Goal: Information Seeking & Learning: Learn about a topic

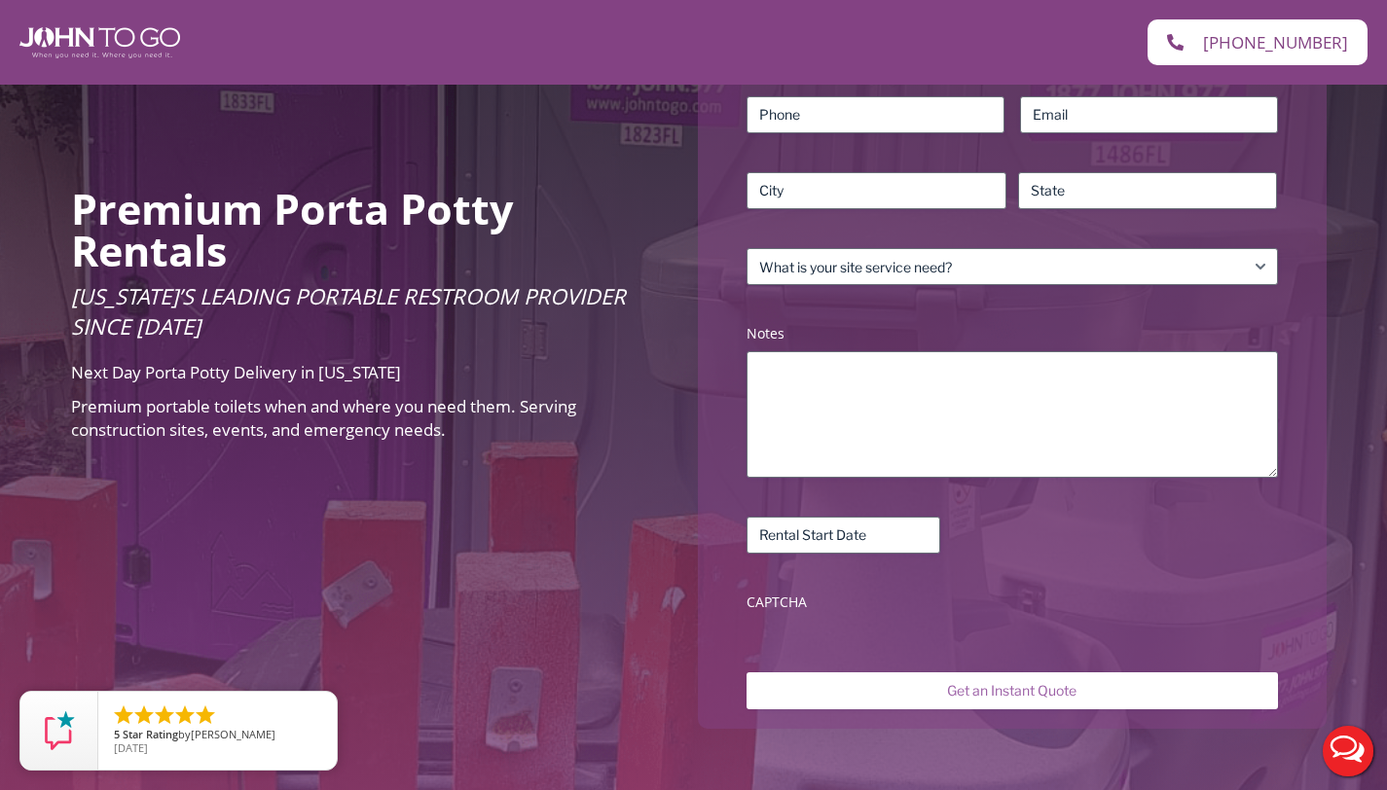
scroll to position [605, 0]
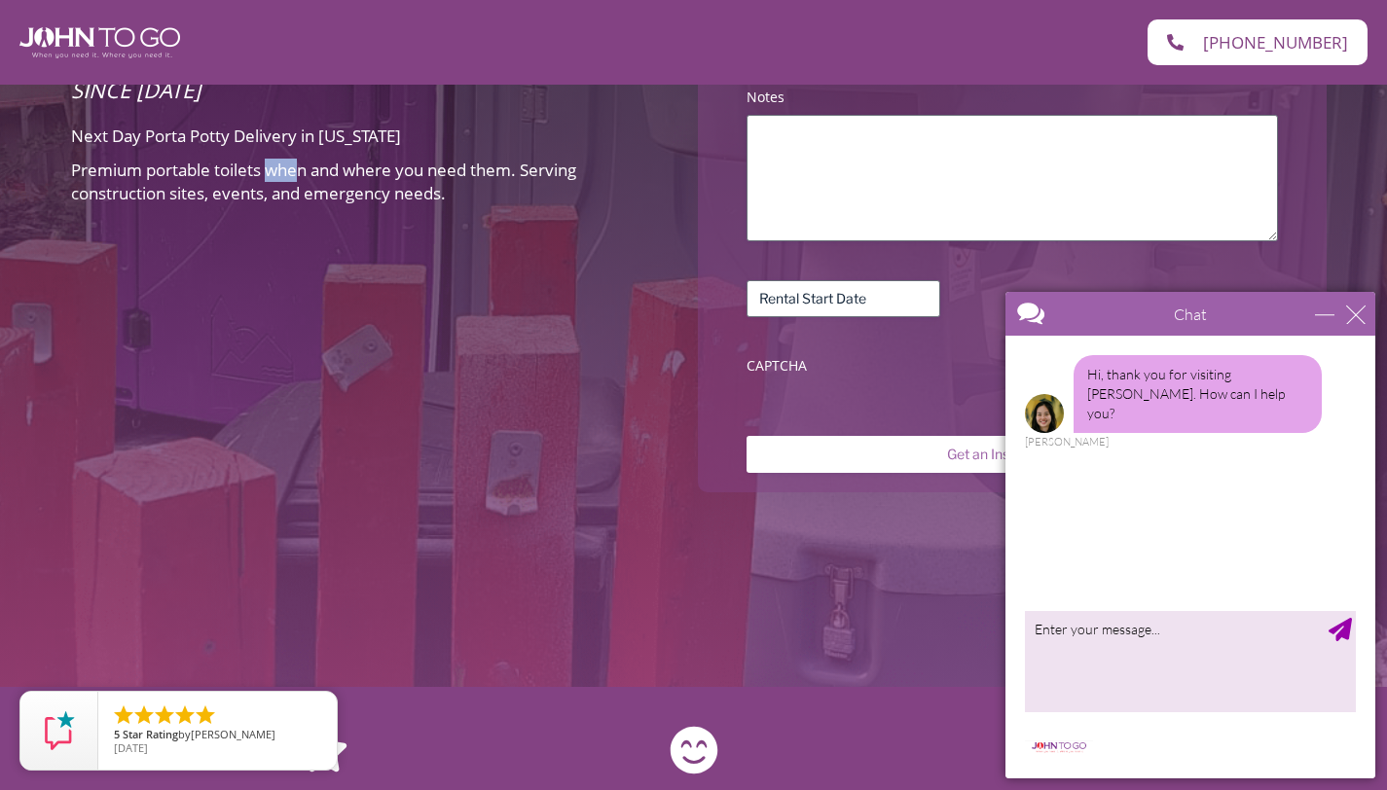
drag, startPoint x: 266, startPoint y: 179, endPoint x: 440, endPoint y: 185, distance: 174.3
click at [415, 181] on span "Premium portable toilets when and where you need them. Serving construction sit…" at bounding box center [323, 182] width 505 height 46
click at [439, 186] on span "Premium portable toilets when and where you need them. Serving construction sit…" at bounding box center [323, 182] width 505 height 46
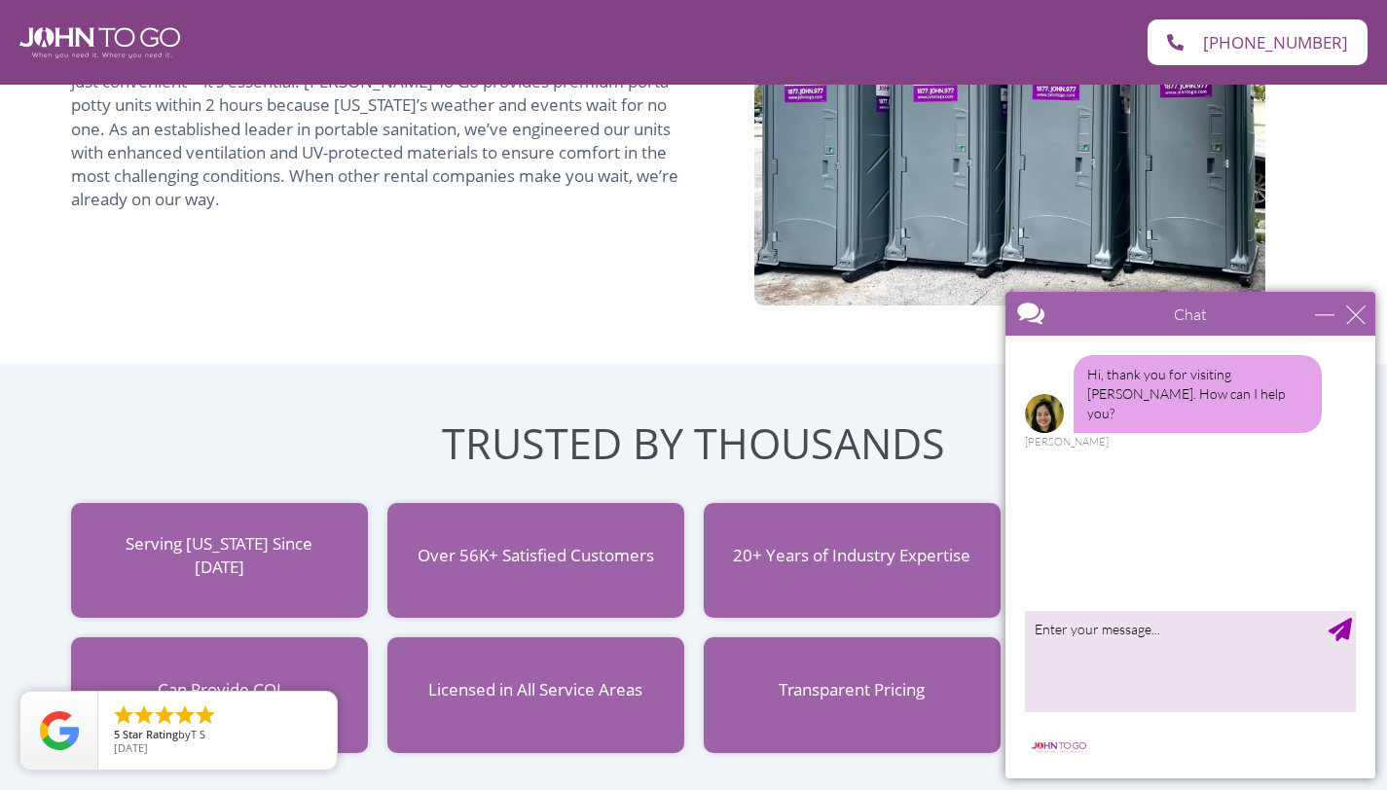
scroll to position [1540, 0]
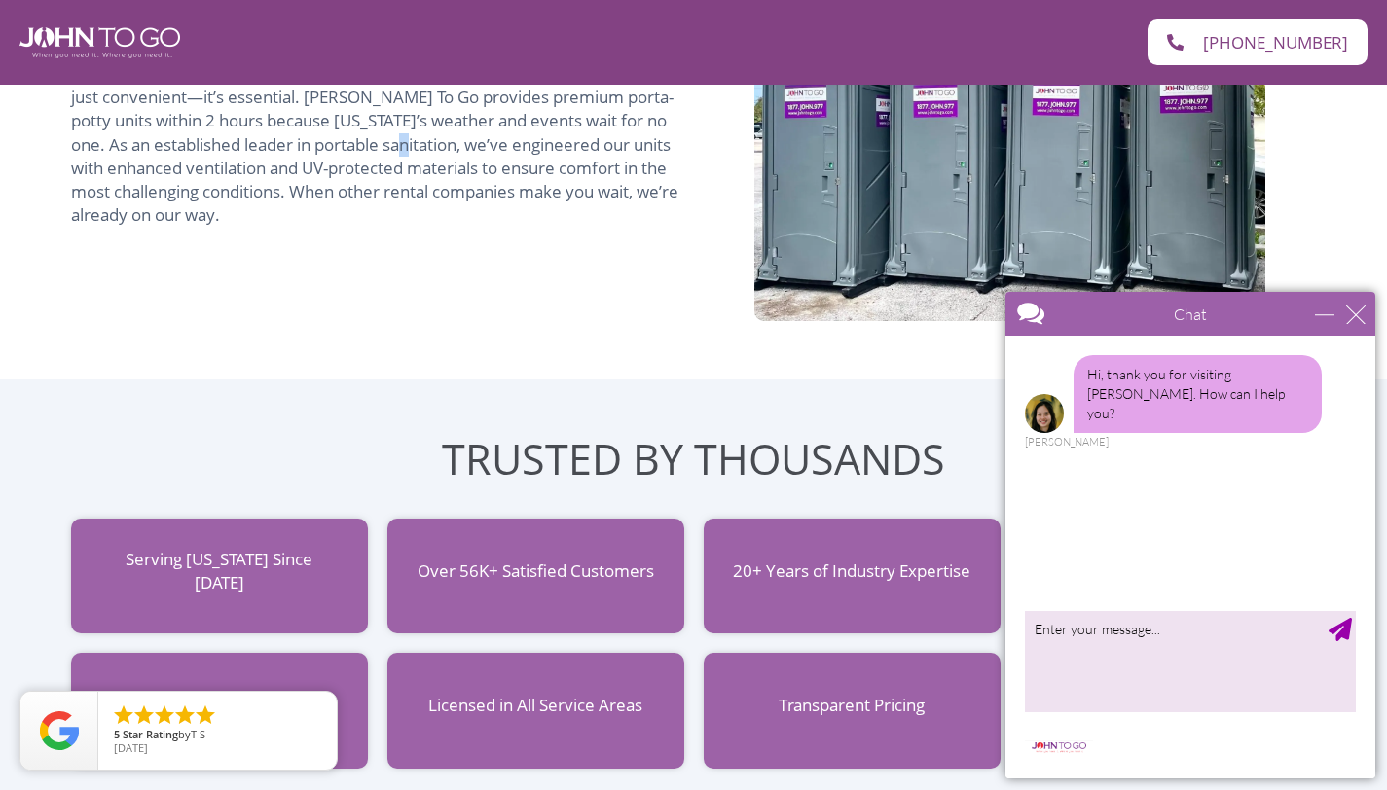
drag, startPoint x: 435, startPoint y: 142, endPoint x: 477, endPoint y: 148, distance: 42.3
click at [474, 149] on span "In [US_STATE]’s dynamic climate, having reliable portable restroom service isn’…" at bounding box center [374, 144] width 607 height 165
click at [477, 148] on span "In [US_STATE]’s dynamic climate, having reliable portable restroom service isn’…" at bounding box center [374, 144] width 607 height 165
drag, startPoint x: 317, startPoint y: 167, endPoint x: 494, endPoint y: 169, distance: 176.2
click at [478, 169] on span "In [US_STATE]’s dynamic climate, having reliable portable restroom service isn’…" at bounding box center [374, 144] width 607 height 165
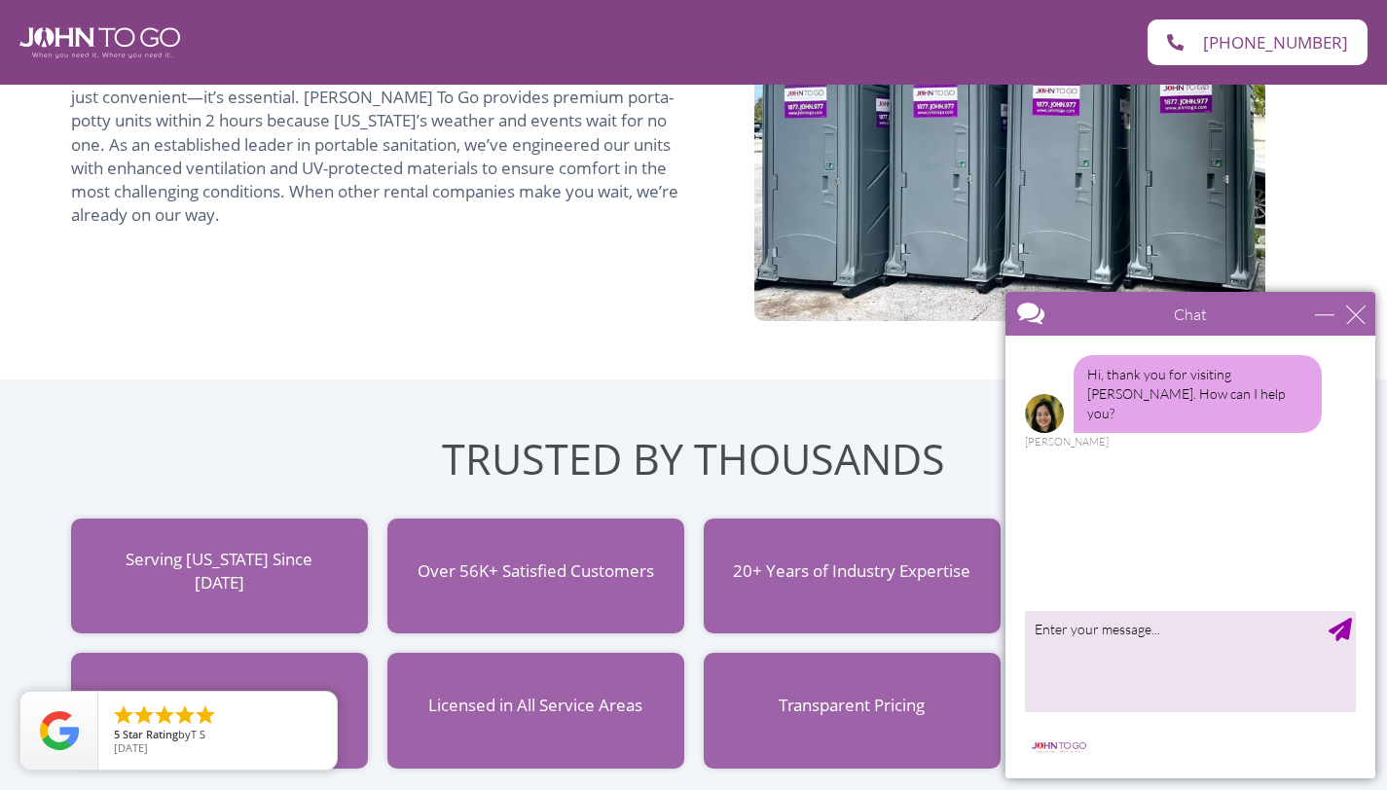
click at [495, 169] on span "In [US_STATE]’s dynamic climate, having reliable portable restroom service isn’…" at bounding box center [374, 144] width 607 height 165
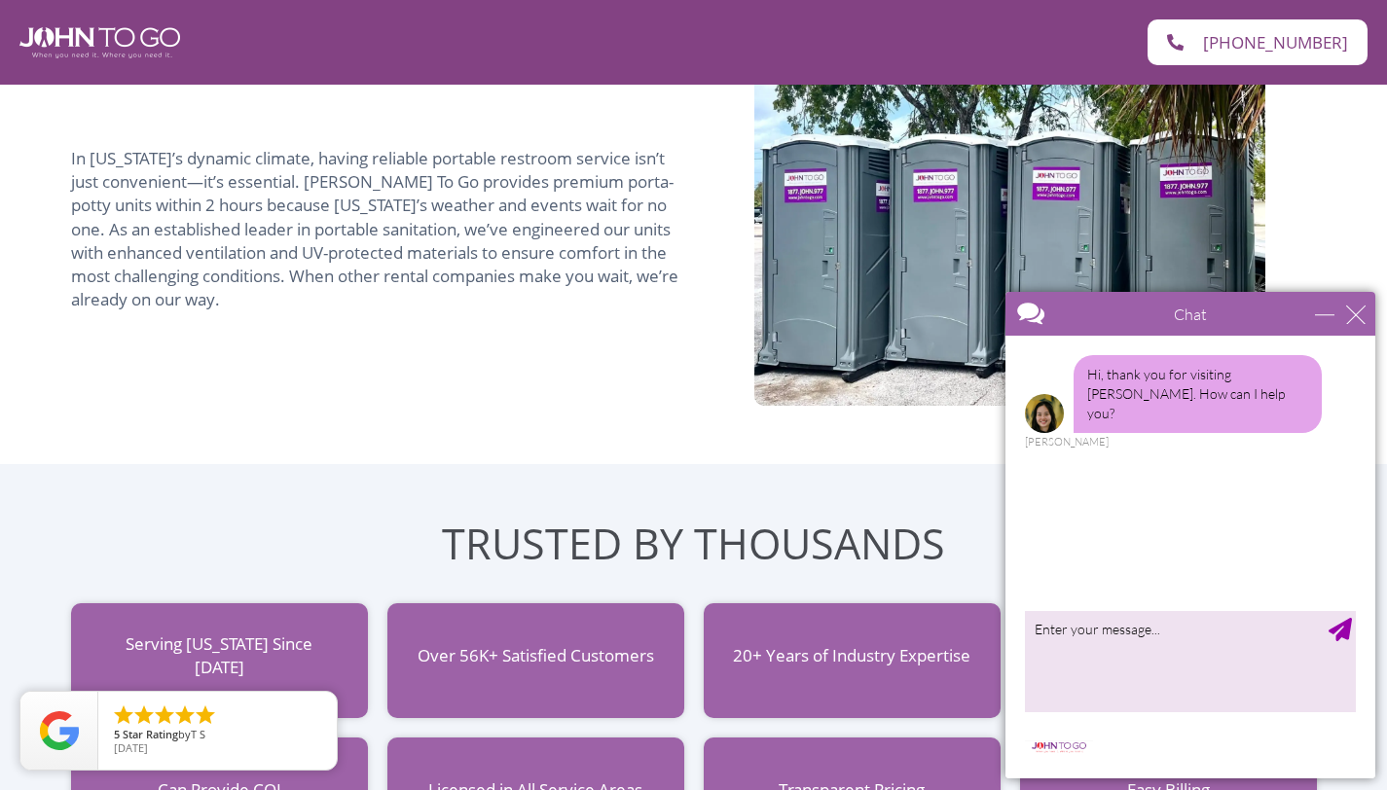
scroll to position [1365, 0]
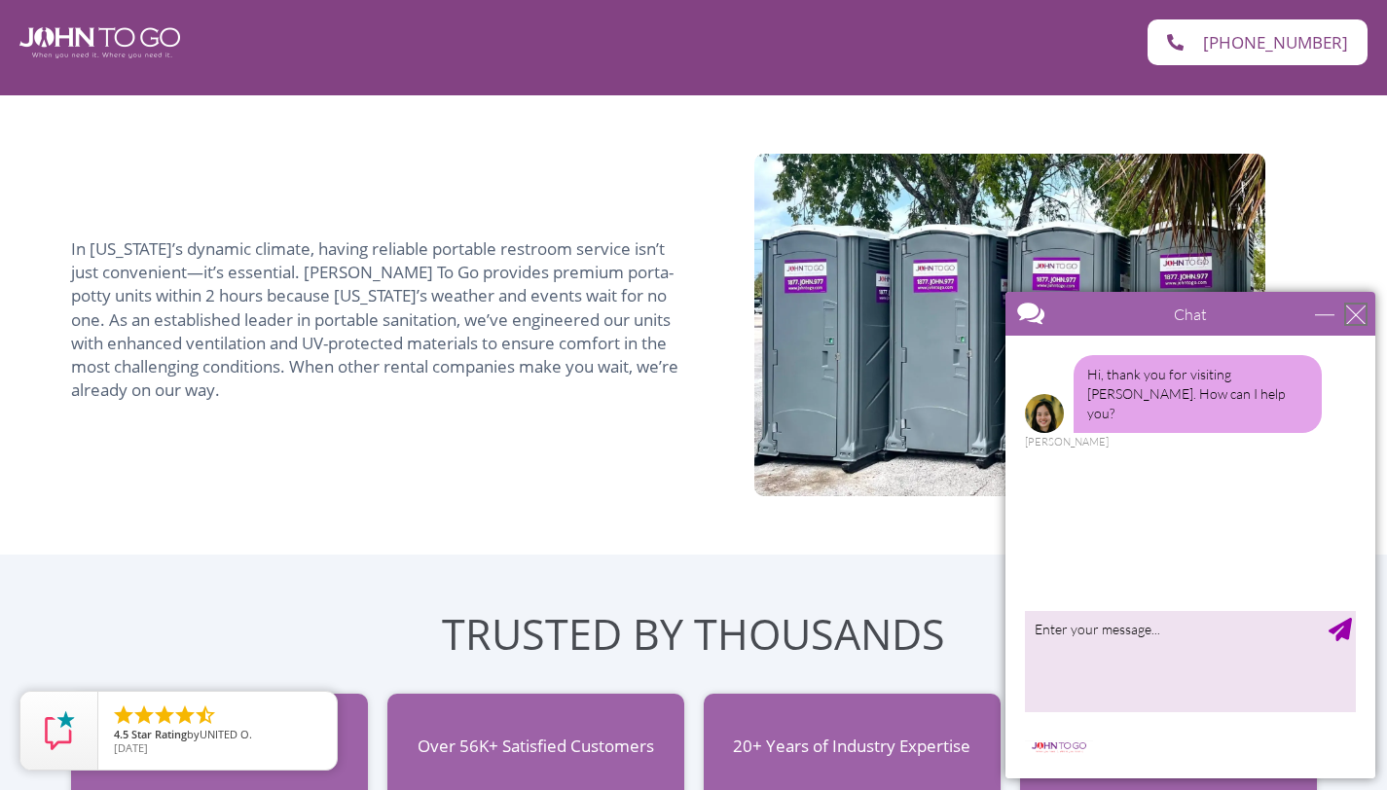
click at [1360, 310] on div "close" at bounding box center [1355, 314] width 19 height 19
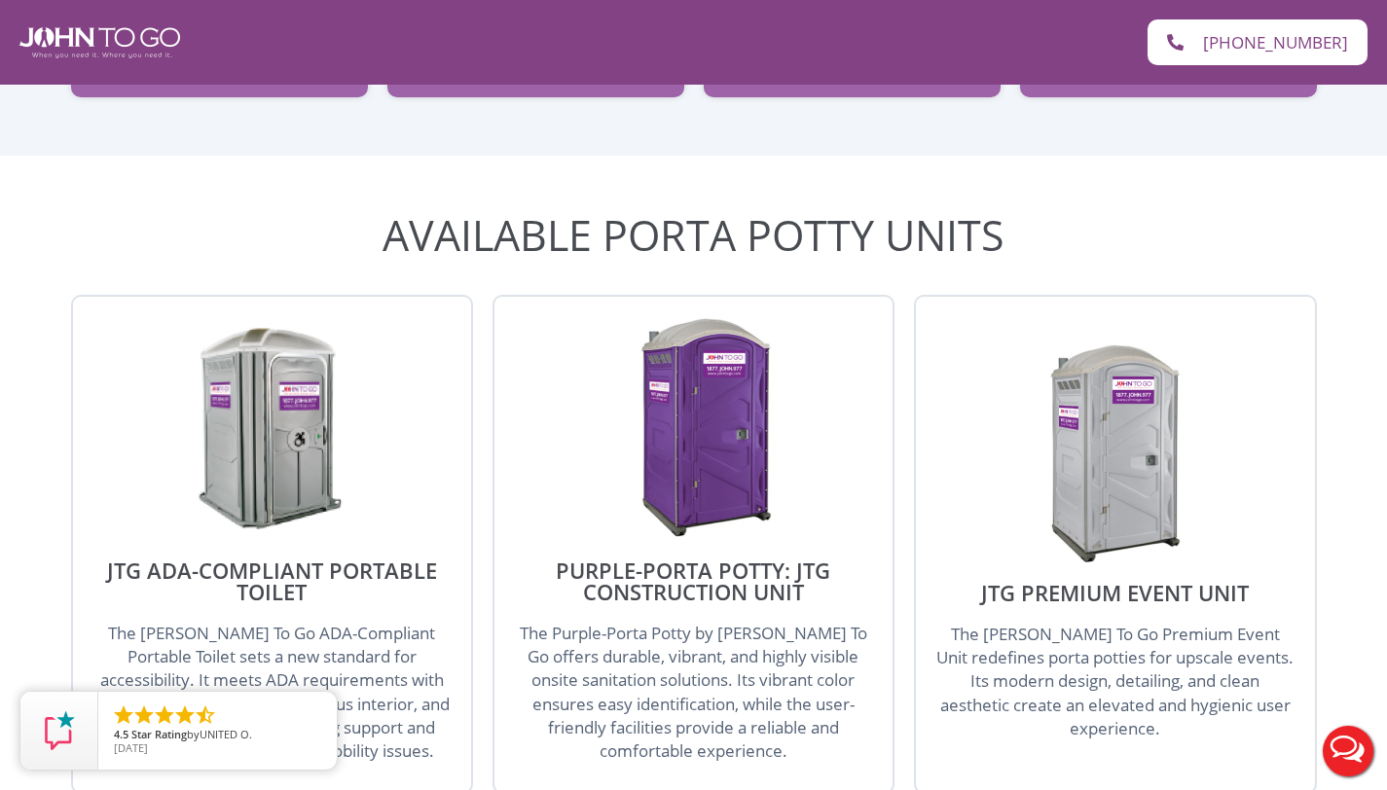
scroll to position [2389, 0]
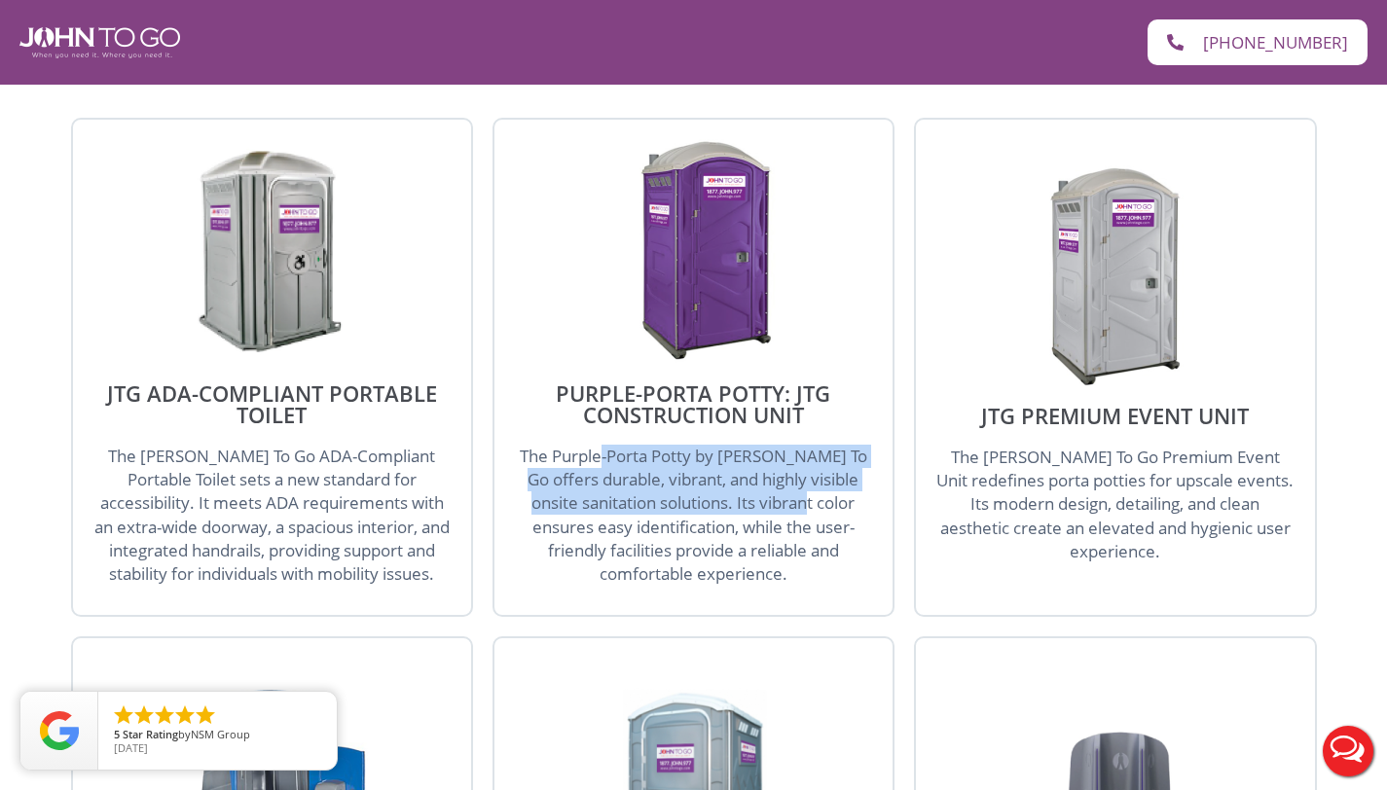
drag, startPoint x: 605, startPoint y: 406, endPoint x: 815, endPoint y: 458, distance: 215.8
click at [815, 458] on span "The Purple-Porta Potty by [PERSON_NAME] To Go offers durable, vibrant, and high…" at bounding box center [694, 515] width 348 height 140
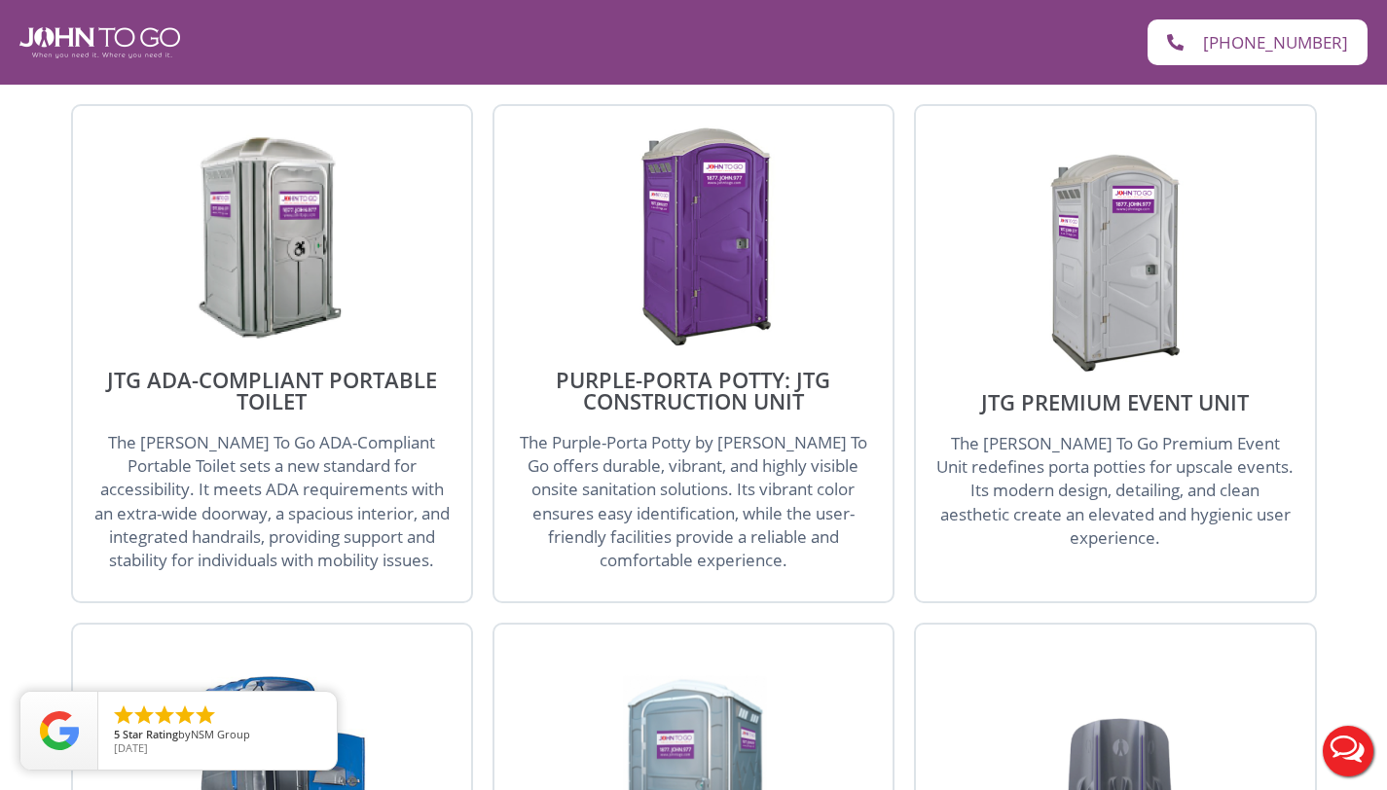
scroll to position [2432, 0]
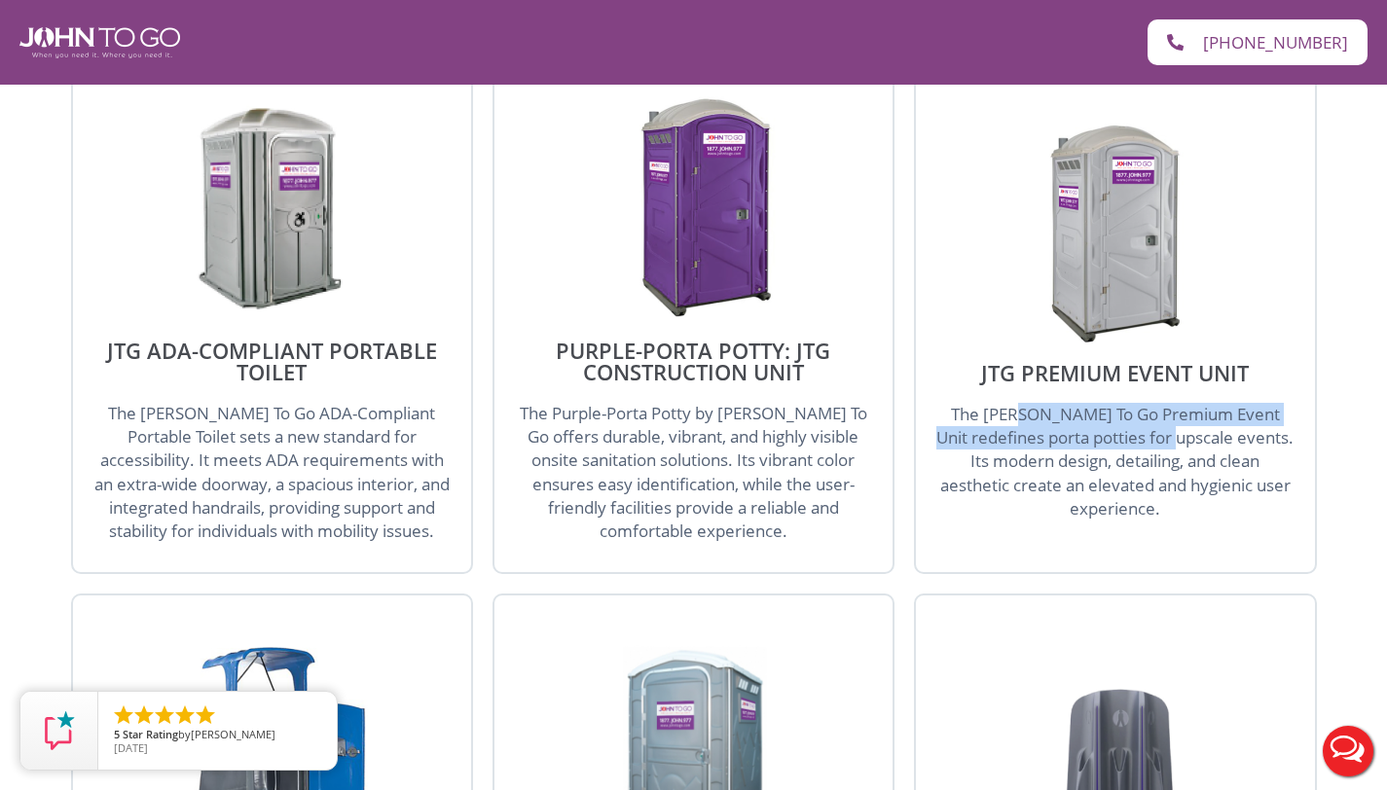
drag, startPoint x: 1007, startPoint y: 379, endPoint x: 1153, endPoint y: 405, distance: 148.4
click at [1153, 405] on span "The [PERSON_NAME] To Go Premium Event Unit redefines porta potties for upscale …" at bounding box center [1114, 461] width 357 height 117
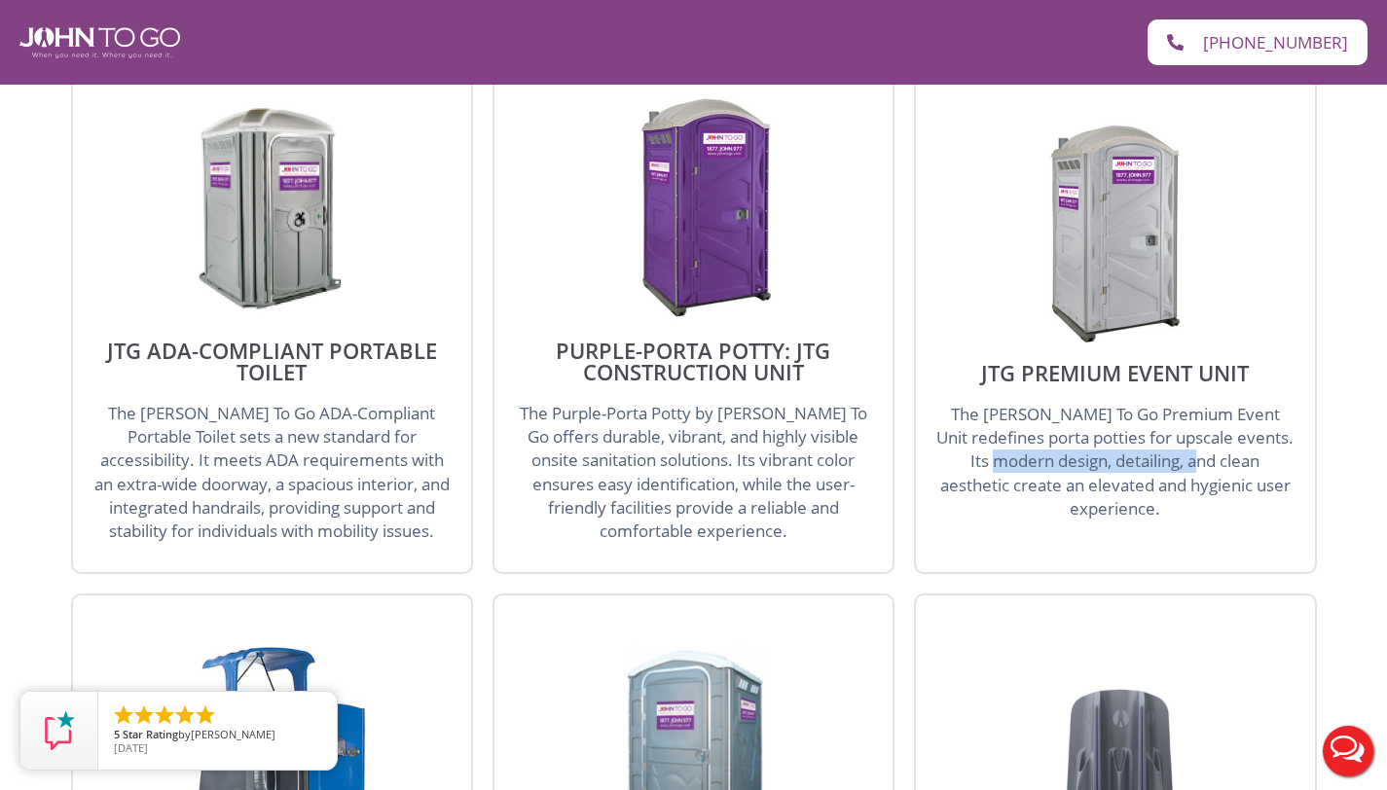
drag, startPoint x: 957, startPoint y: 421, endPoint x: 1150, endPoint y: 421, distance: 192.7
click at [1150, 421] on span "The [PERSON_NAME] To Go Premium Event Unit redefines porta potties for upscale …" at bounding box center [1114, 461] width 357 height 117
drag, startPoint x: 1150, startPoint y: 421, endPoint x: 1147, endPoint y: 408, distance: 13.0
click at [1150, 421] on span "The [PERSON_NAME] To Go Premium Event Unit redefines porta potties for upscale …" at bounding box center [1114, 461] width 357 height 117
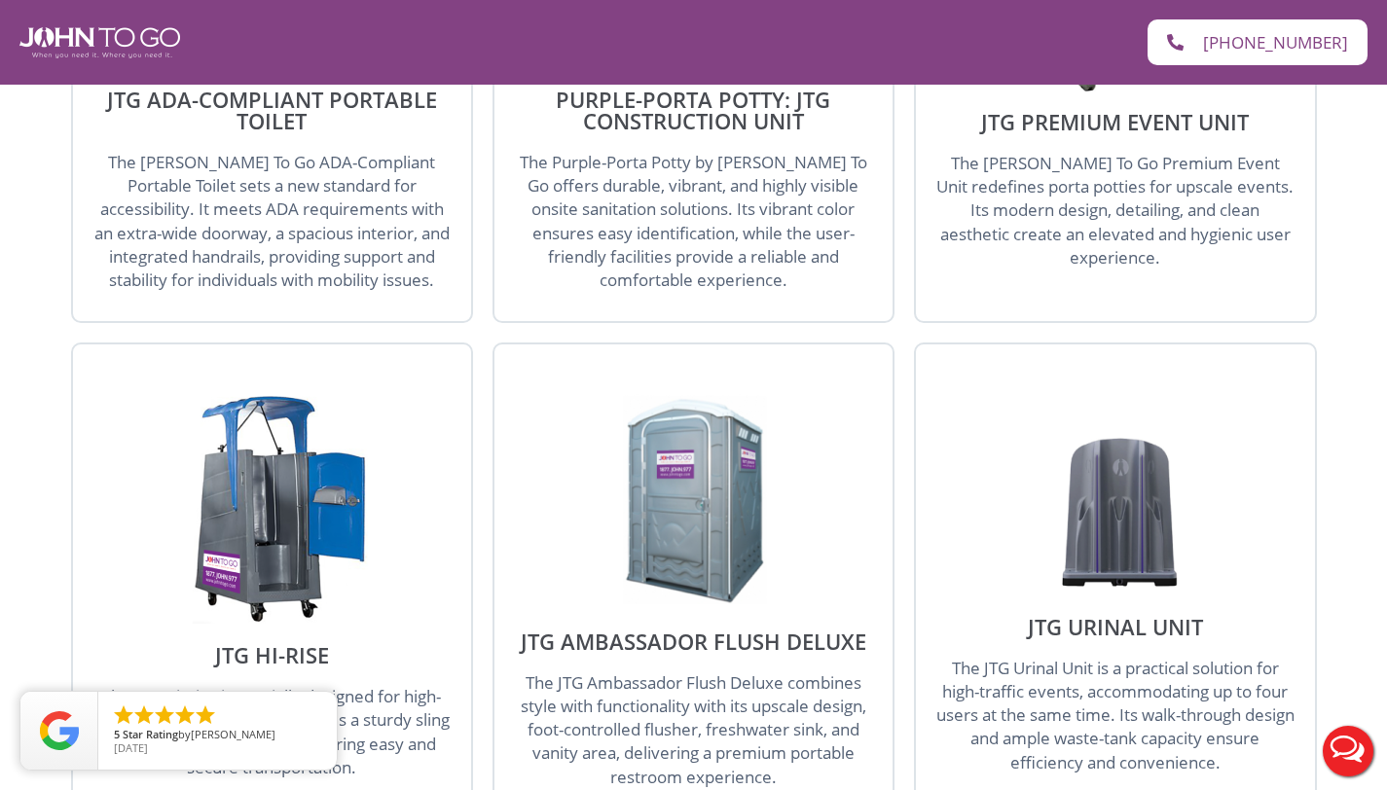
scroll to position [2589, 0]
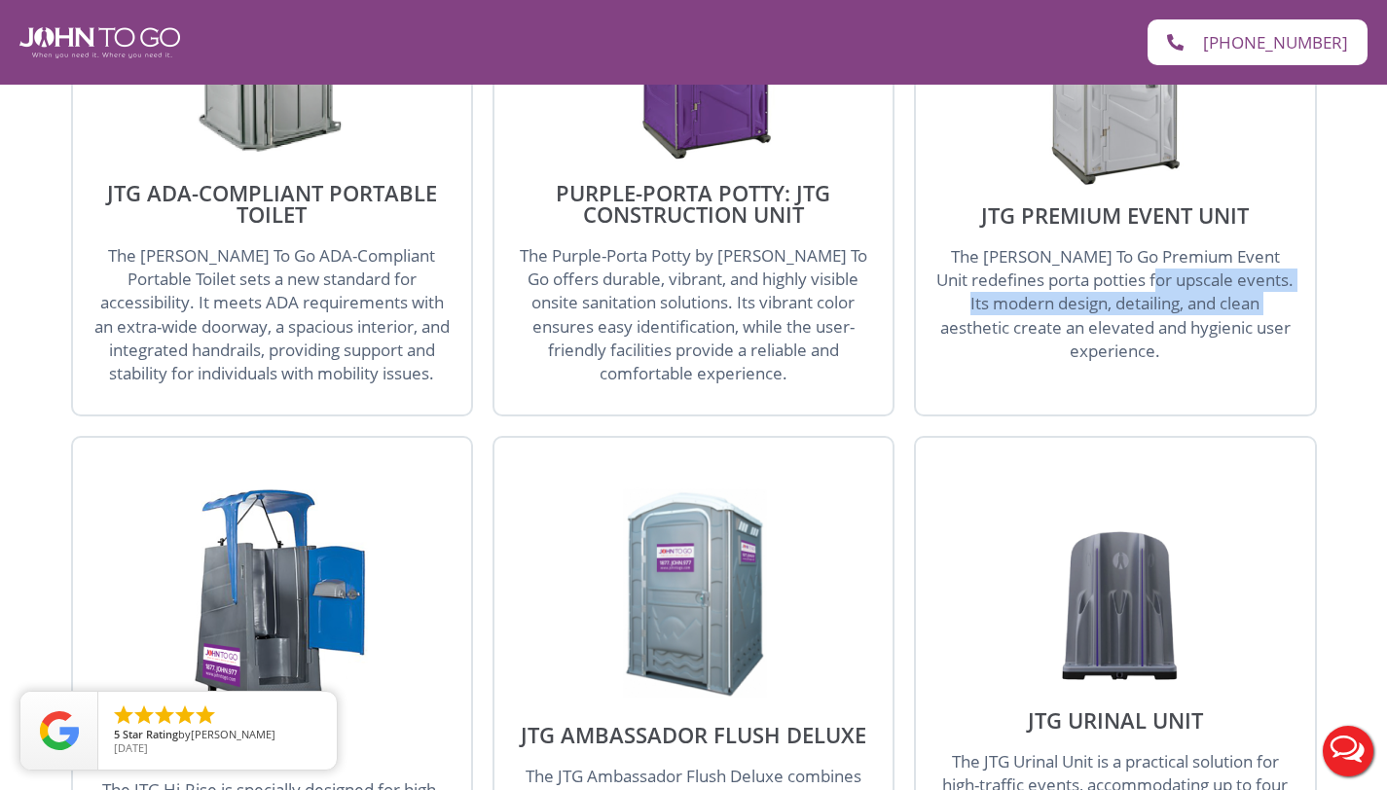
drag, startPoint x: 1148, startPoint y: 246, endPoint x: 1221, endPoint y: 264, distance: 75.1
click at [1222, 261] on span "The [PERSON_NAME] To Go Premium Event Unit redefines porta potties for upscale …" at bounding box center [1114, 303] width 357 height 117
click at [1219, 265] on span "The [PERSON_NAME] To Go Premium Event Unit redefines porta potties for upscale …" at bounding box center [1114, 303] width 357 height 117
